Goal: Register for event/course

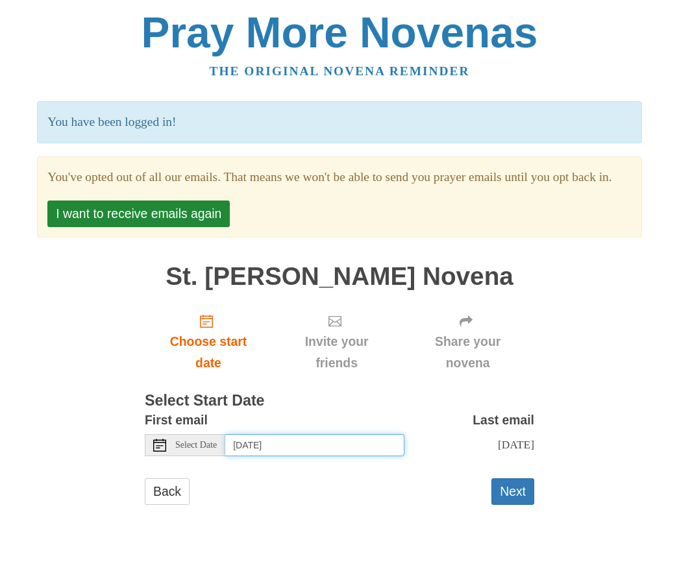
click at [323, 457] on input "[DATE]" at bounding box center [314, 446] width 179 height 22
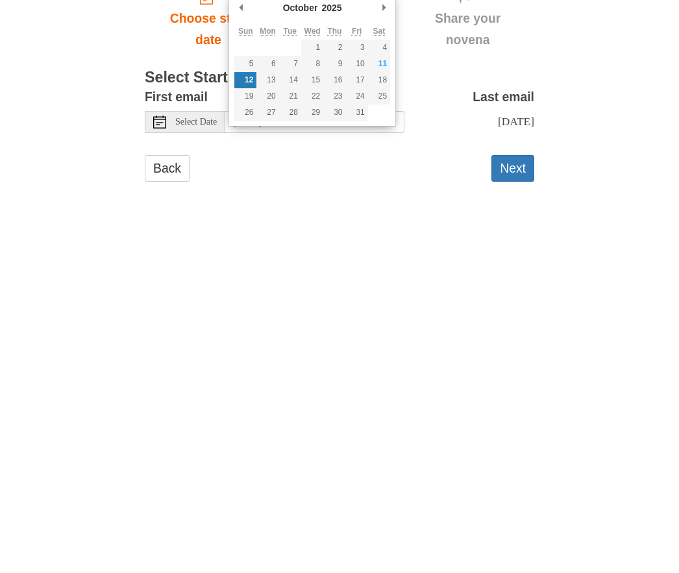
click at [514, 479] on button "Next" at bounding box center [512, 492] width 43 height 27
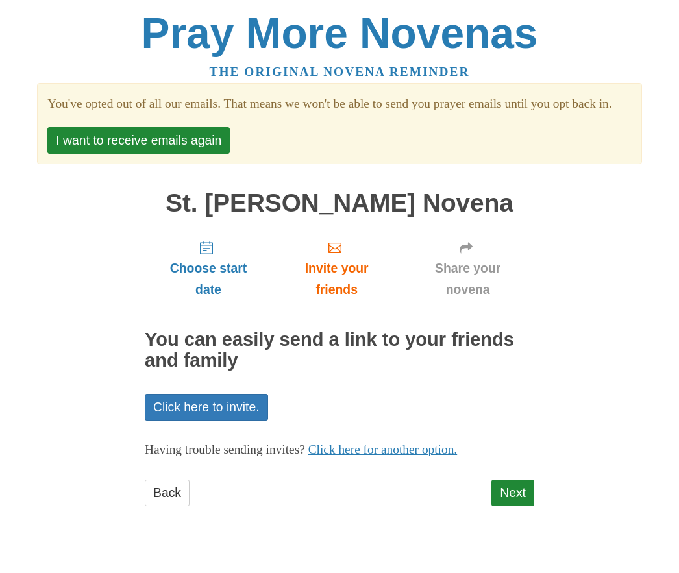
click at [347, 299] on span "Invite your friends" at bounding box center [336, 279] width 103 height 43
click at [334, 277] on span "Invite your friends" at bounding box center [336, 279] width 103 height 43
click at [146, 154] on button "I want to receive emails again" at bounding box center [138, 140] width 182 height 27
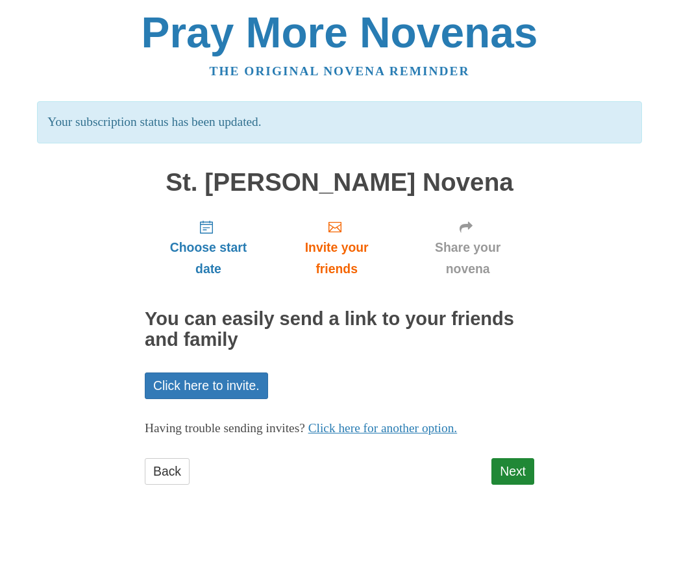
click at [214, 384] on link "Click here to invite." at bounding box center [206, 386] width 123 height 27
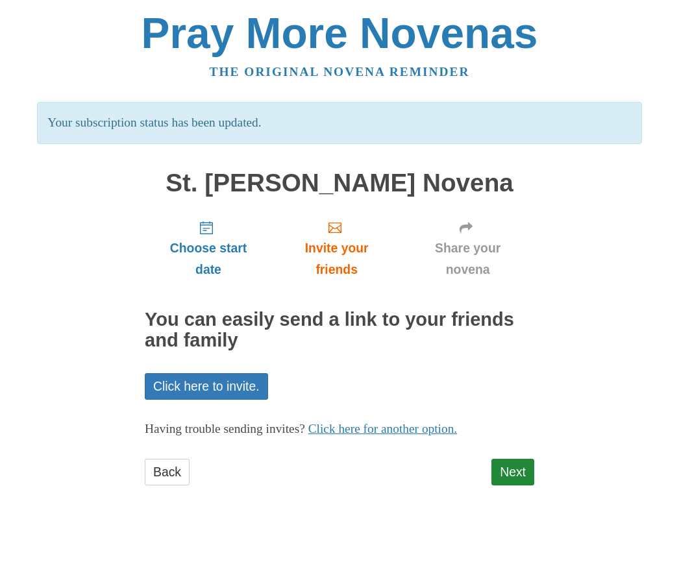
click at [342, 238] on span "Invite your friends" at bounding box center [336, 259] width 103 height 43
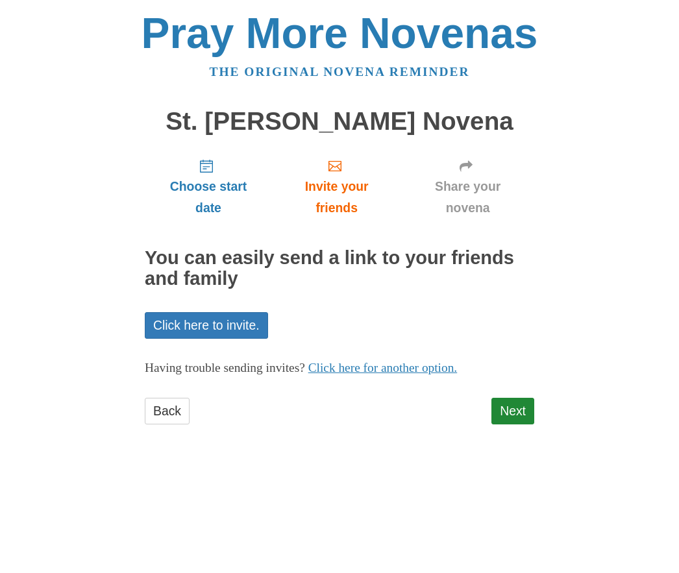
click at [235, 316] on link "Click here to invite." at bounding box center [206, 325] width 123 height 27
